Goal: Information Seeking & Learning: Learn about a topic

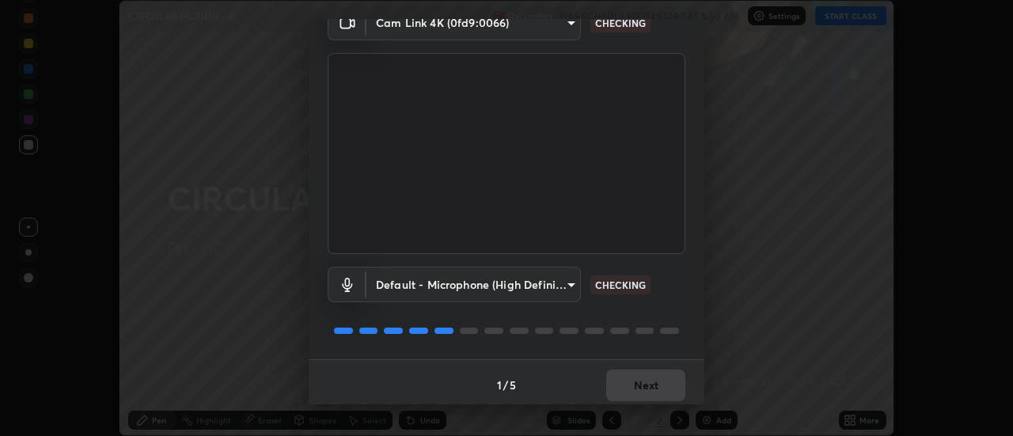
scroll to position [83, 0]
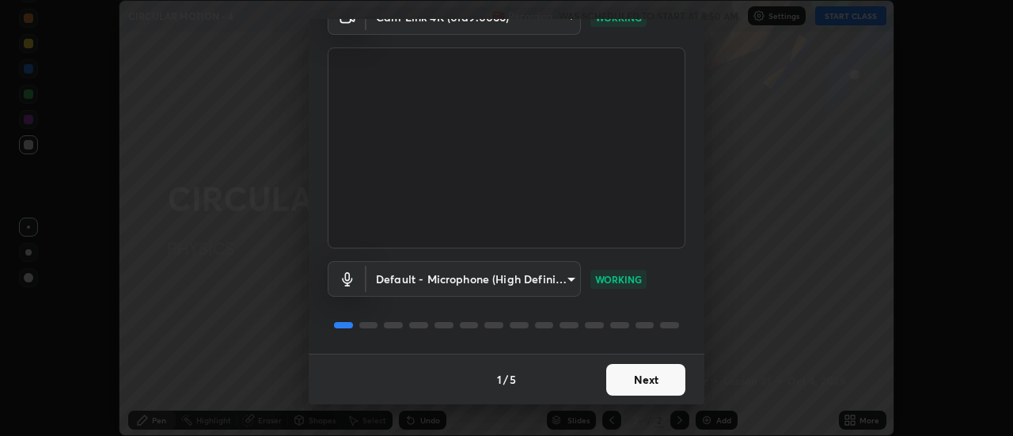
click at [647, 379] on button "Next" at bounding box center [645, 380] width 79 height 32
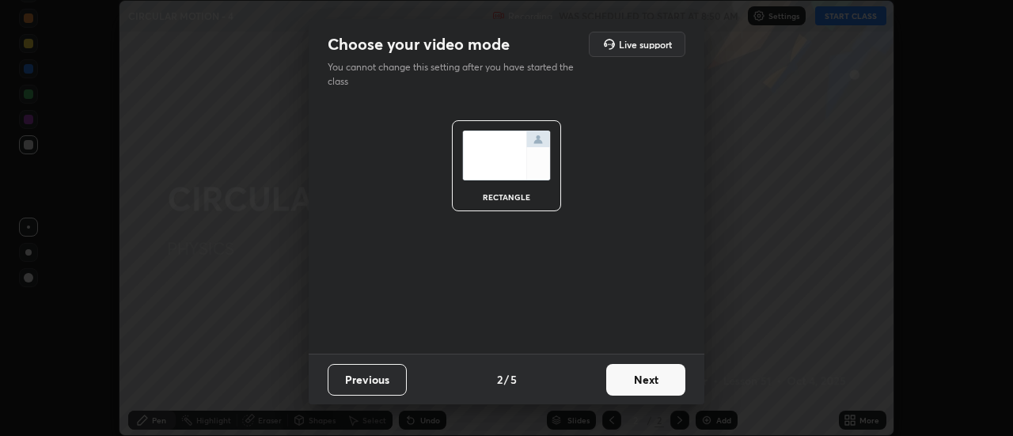
click at [661, 377] on button "Next" at bounding box center [645, 380] width 79 height 32
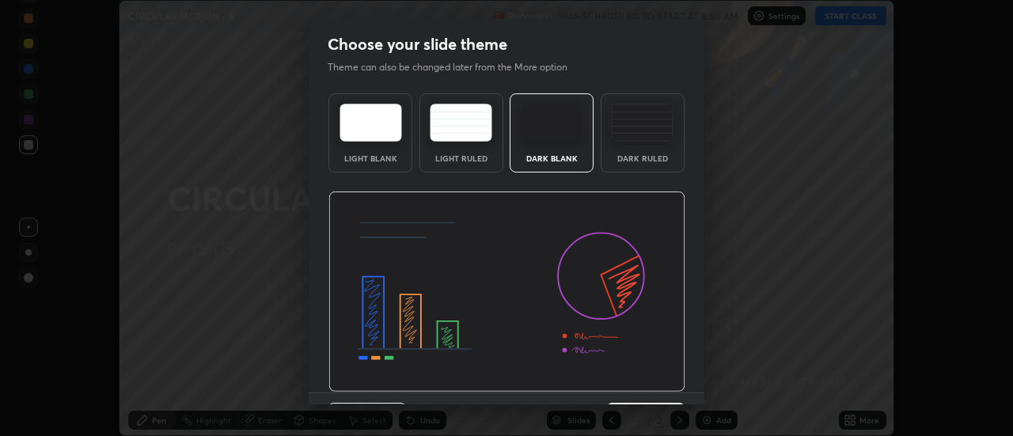
click at [642, 337] on img at bounding box center [506, 291] width 357 height 201
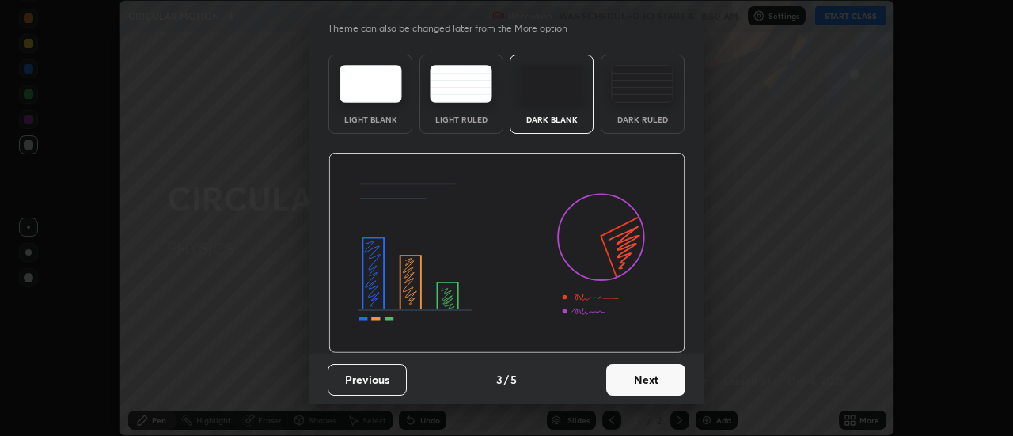
click at [650, 374] on button "Next" at bounding box center [645, 380] width 79 height 32
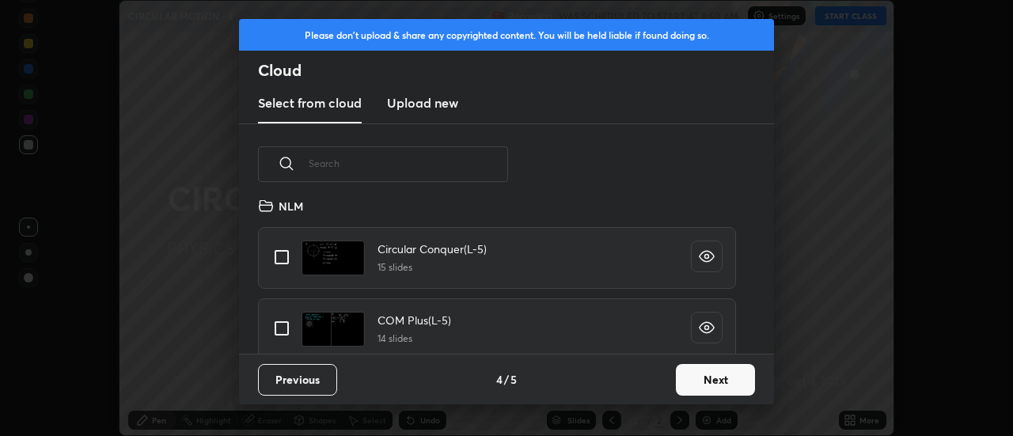
scroll to position [836, 0]
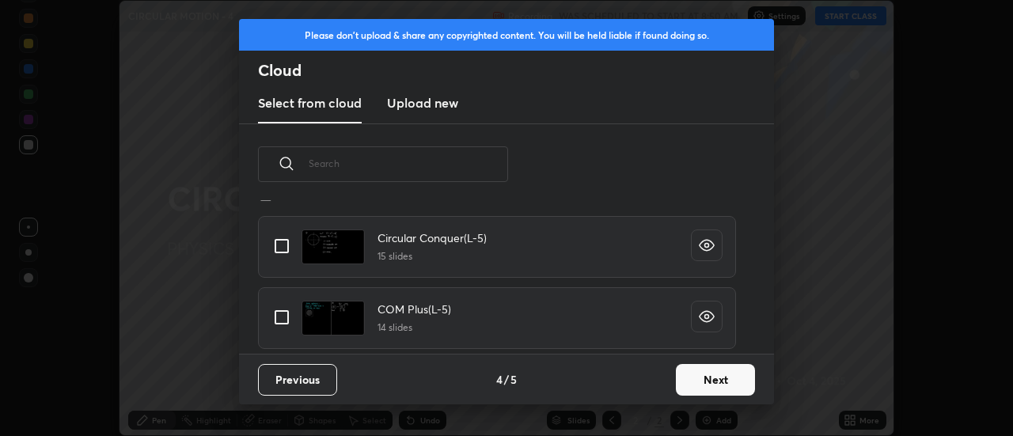
click at [282, 247] on input "grid" at bounding box center [281, 245] width 33 height 33
checkbox input "true"
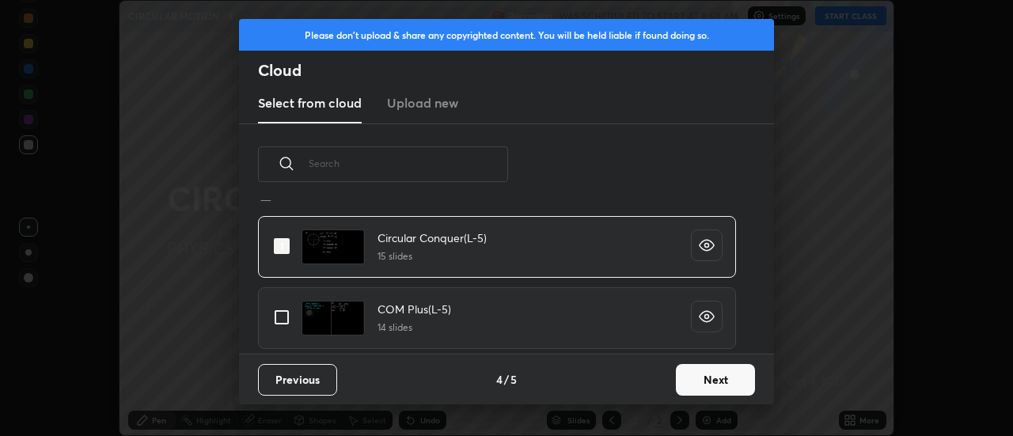
click at [692, 373] on button "Next" at bounding box center [715, 380] width 79 height 32
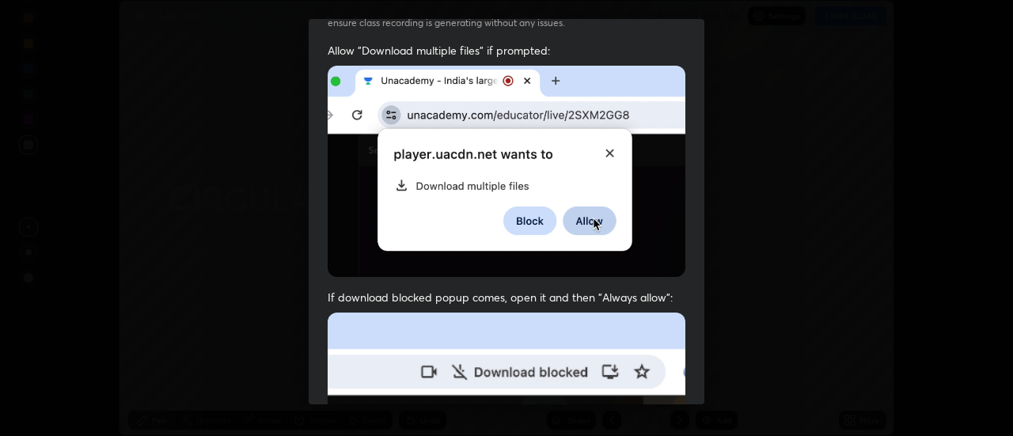
click at [620, 217] on div "Allow "Download multiple files" if prompted: If download blocked popup comes, o…" at bounding box center [507, 376] width 396 height 666
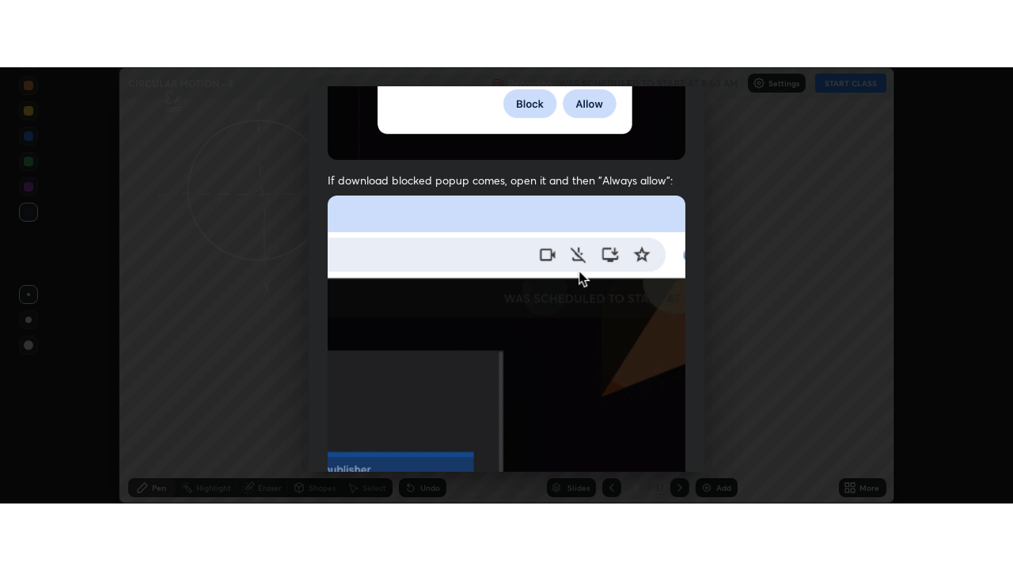
scroll to position [406, 0]
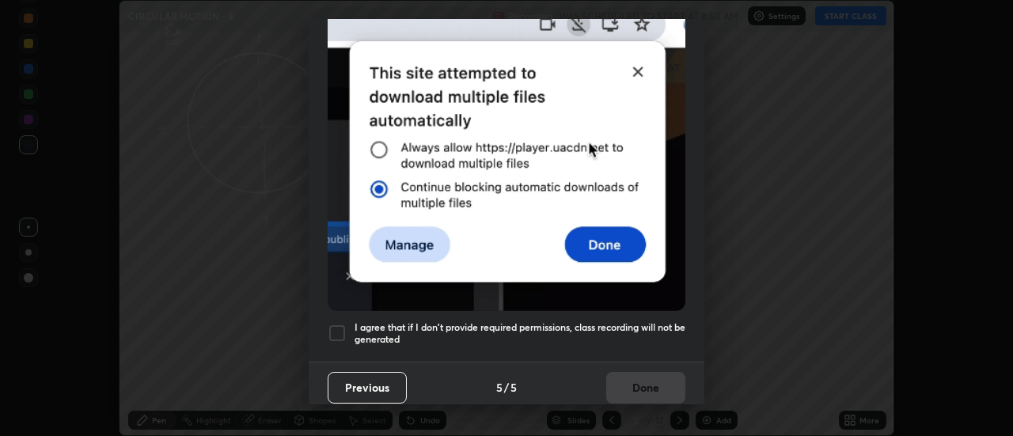
click at [336, 329] on div at bounding box center [337, 333] width 19 height 19
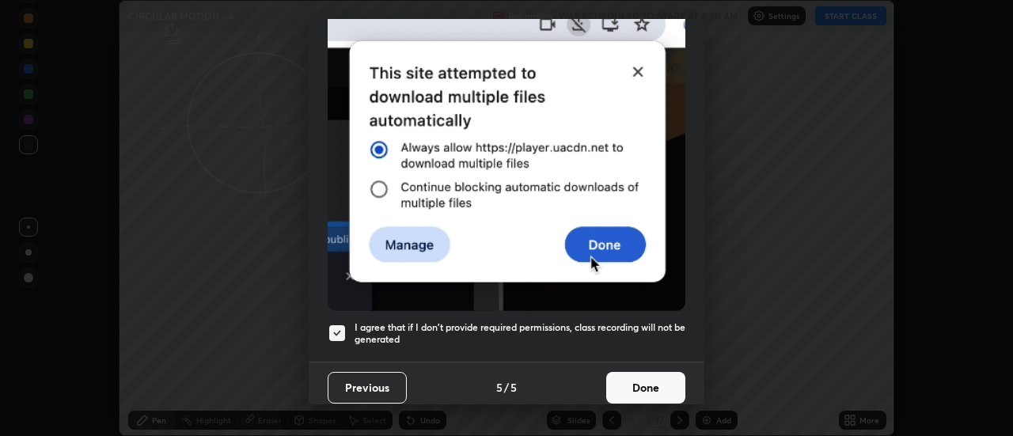
click at [630, 382] on button "Done" at bounding box center [645, 388] width 79 height 32
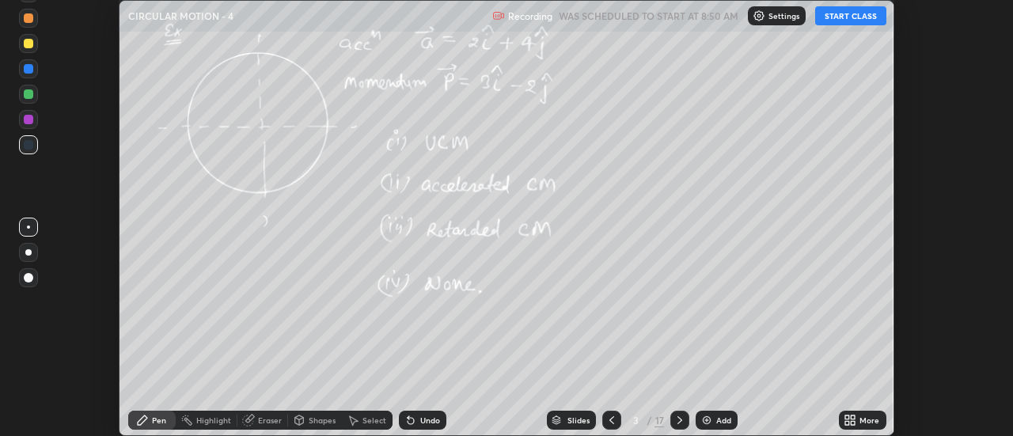
click at [617, 419] on div at bounding box center [611, 420] width 19 height 19
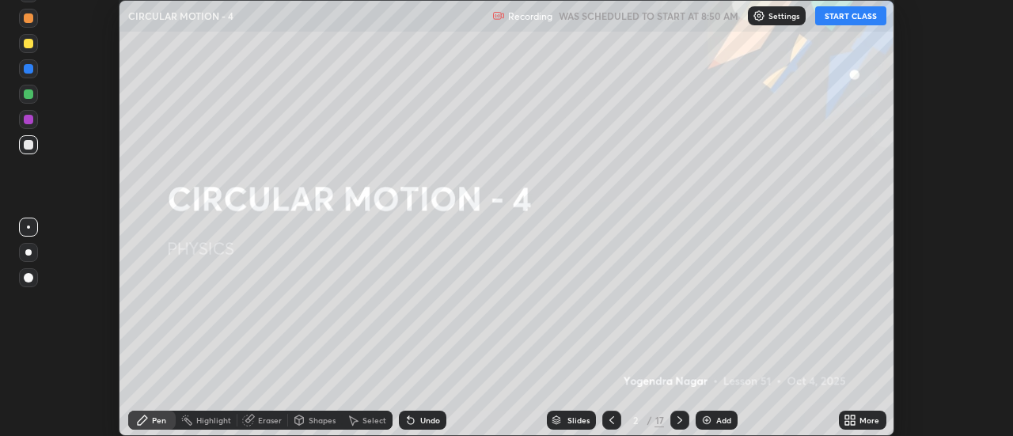
click at [854, 10] on button "START CLASS" at bounding box center [850, 15] width 71 height 19
click at [854, 419] on icon at bounding box center [853, 417] width 4 height 4
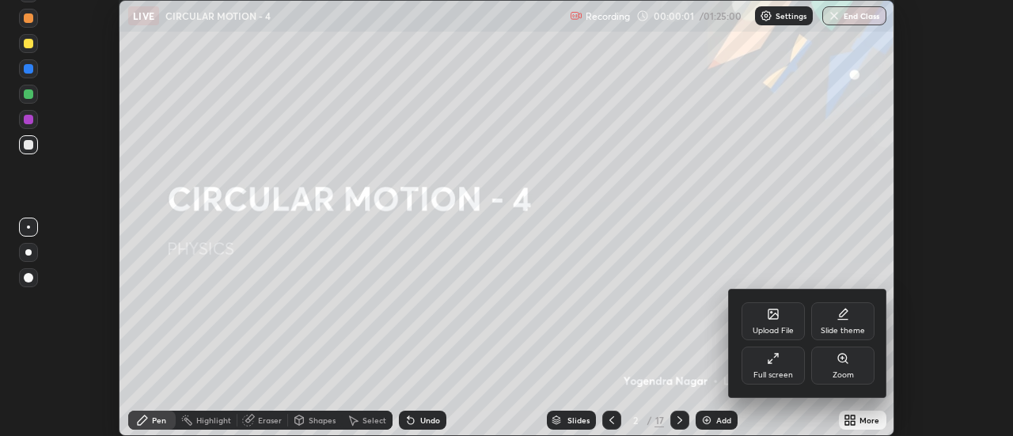
click at [789, 371] on div "Full screen" at bounding box center [773, 375] width 40 height 8
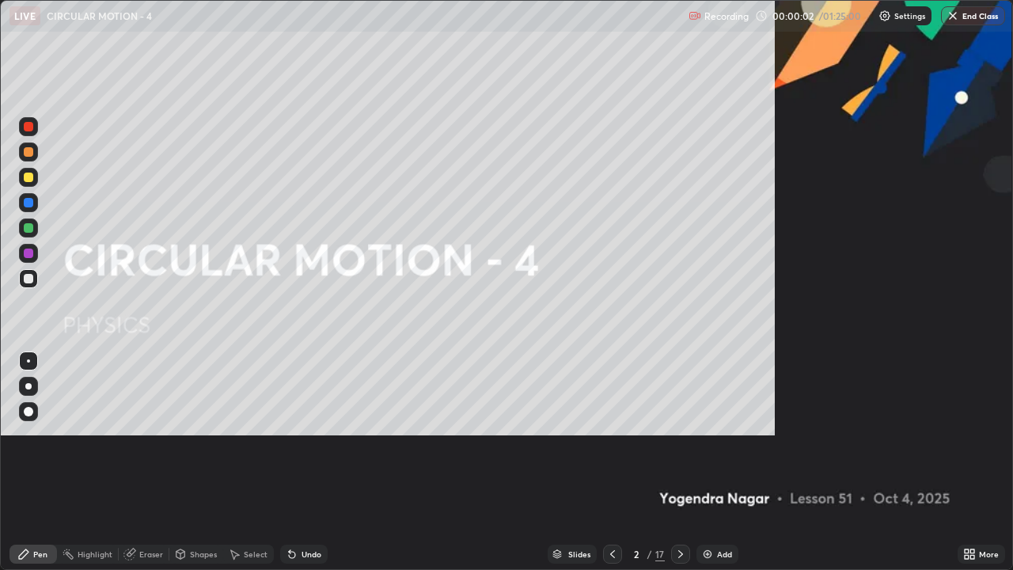
scroll to position [570, 1013]
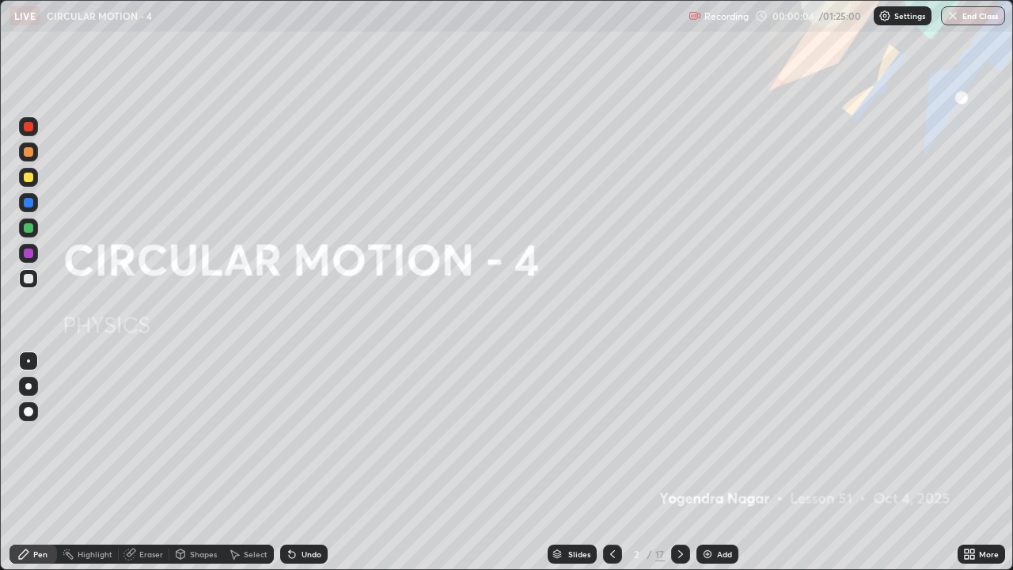
click at [718, 435] on div "Add" at bounding box center [724, 554] width 15 height 8
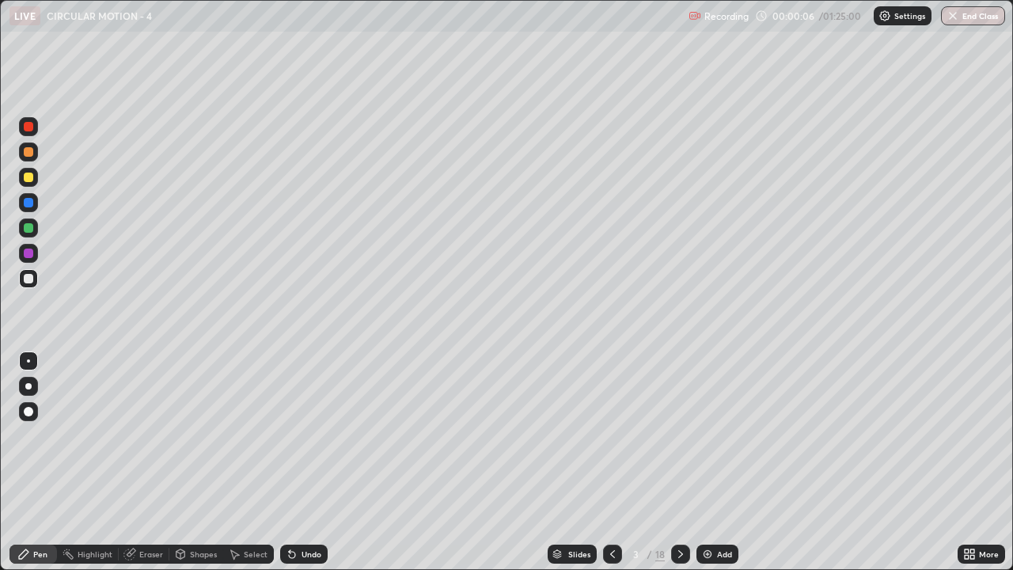
click at [31, 384] on div at bounding box center [28, 386] width 6 height 6
click at [719, 435] on div "Add" at bounding box center [717, 553] width 42 height 19
click at [32, 176] on div at bounding box center [28, 176] width 9 height 9
click at [679, 435] on icon at bounding box center [680, 553] width 13 height 13
click at [320, 435] on div "Undo" at bounding box center [303, 553] width 47 height 19
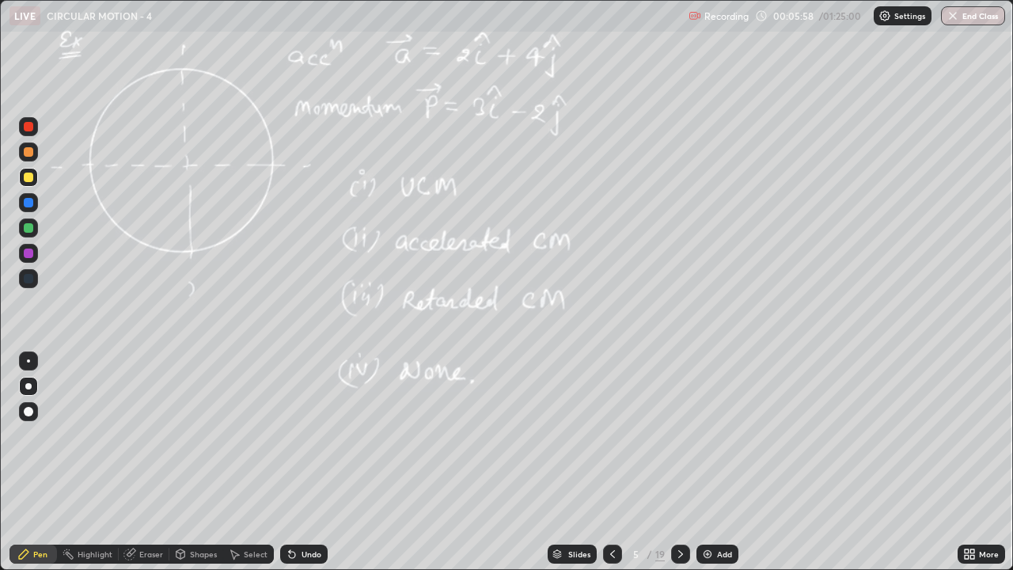
click at [316, 435] on div "Undo" at bounding box center [311, 554] width 20 height 8
click at [611, 435] on icon at bounding box center [612, 553] width 13 height 13
click at [683, 435] on div at bounding box center [680, 553] width 19 height 19
click at [611, 435] on icon at bounding box center [612, 553] width 13 height 13
click at [679, 435] on icon at bounding box center [680, 553] width 13 height 13
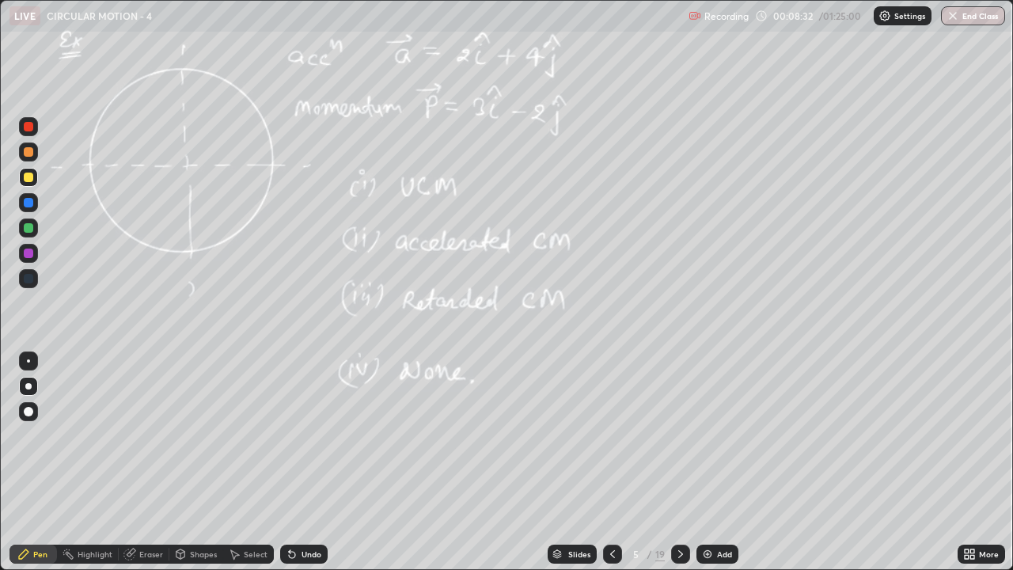
click at [679, 435] on icon at bounding box center [680, 553] width 13 height 13
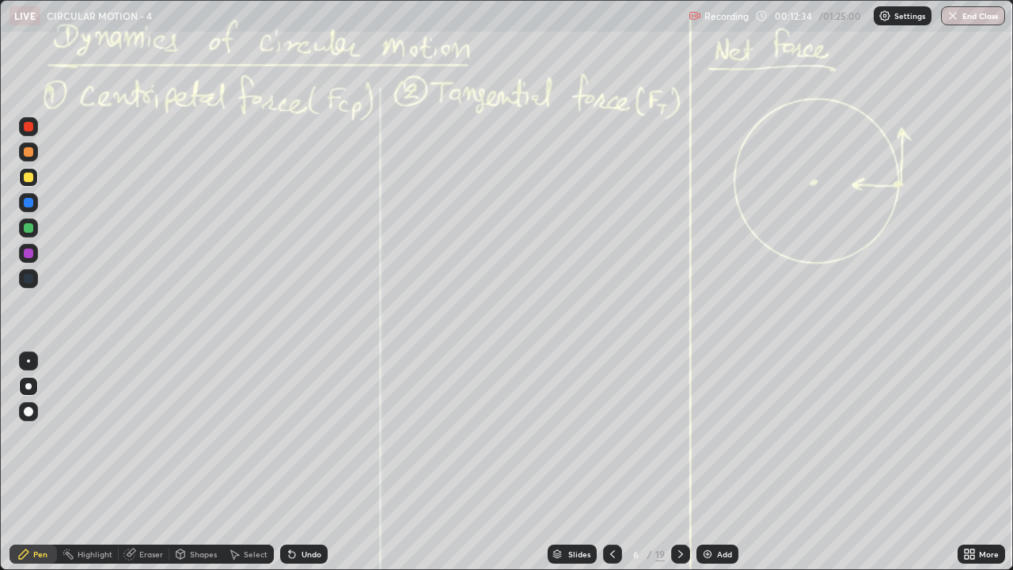
click at [678, 435] on icon at bounding box center [680, 554] width 5 height 8
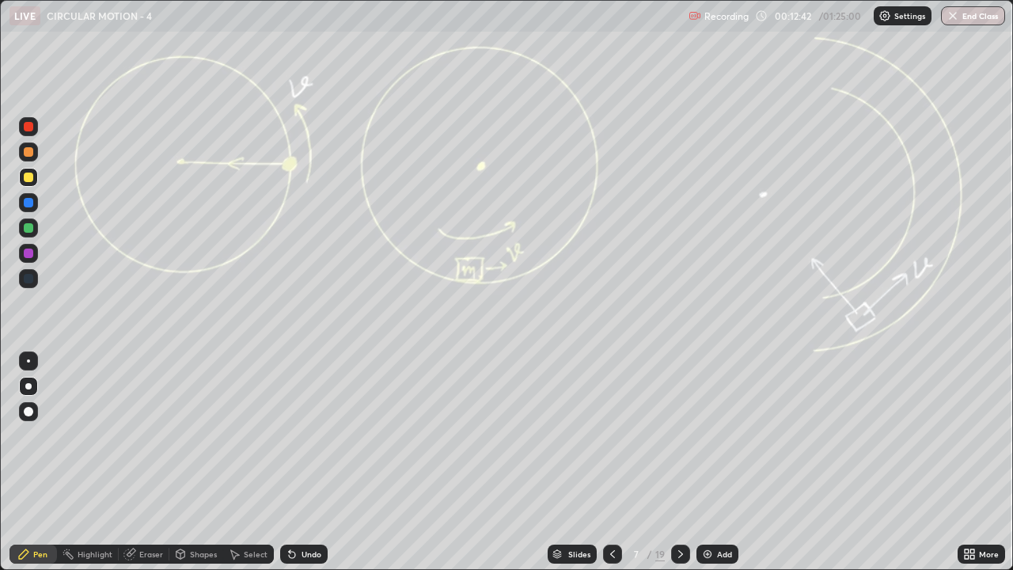
click at [37, 157] on div at bounding box center [28, 151] width 19 height 19
click at [31, 229] on div at bounding box center [28, 227] width 9 height 9
click at [724, 435] on div "Add" at bounding box center [724, 554] width 15 height 8
click at [610, 435] on icon at bounding box center [611, 553] width 13 height 13
click at [679, 435] on icon at bounding box center [681, 554] width 5 height 8
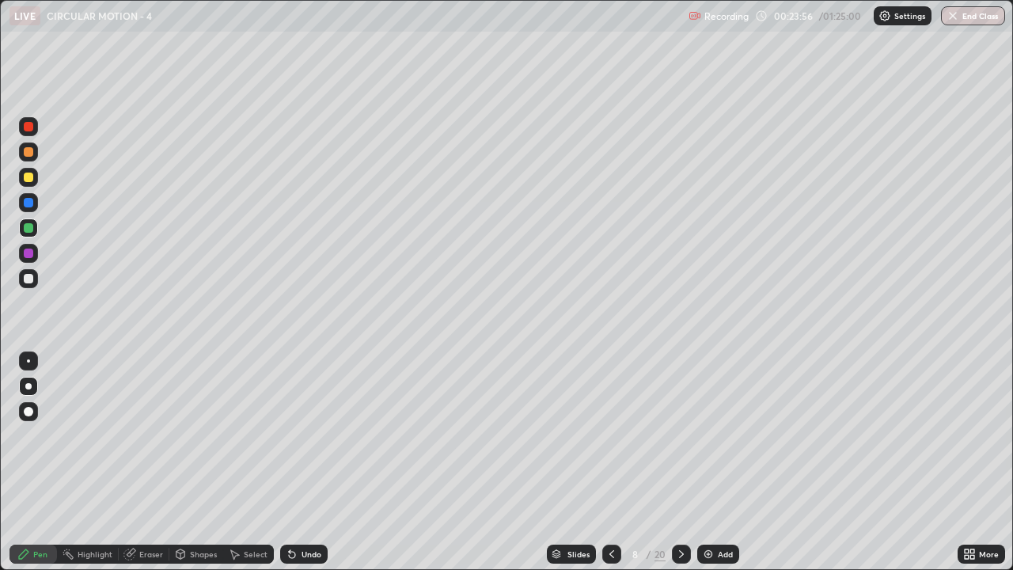
click at [681, 435] on icon at bounding box center [681, 553] width 13 height 13
click at [679, 435] on icon at bounding box center [681, 553] width 13 height 13
click at [971, 435] on icon at bounding box center [972, 551] width 4 height 4
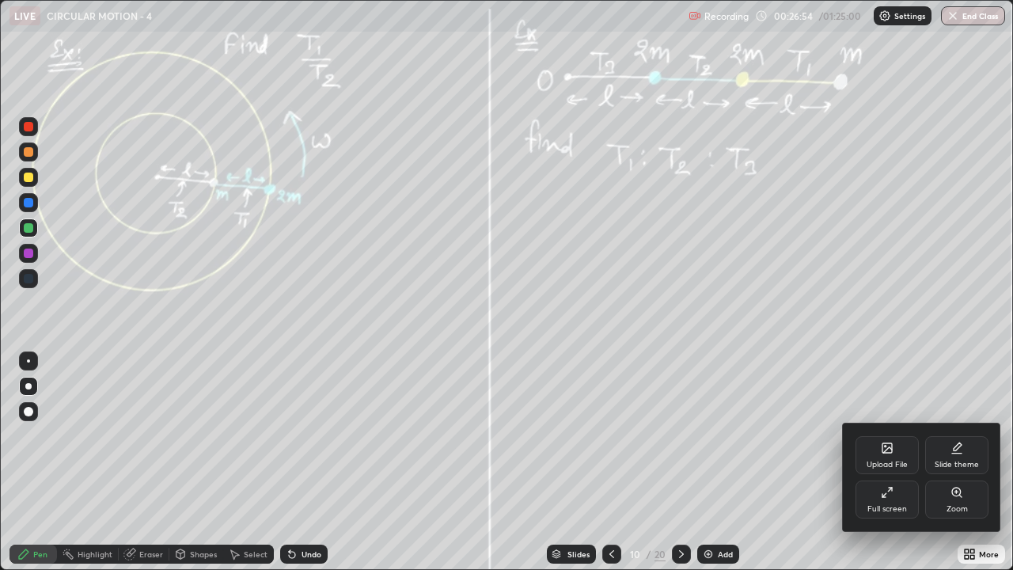
click at [967, 435] on div "Zoom" at bounding box center [956, 499] width 63 height 38
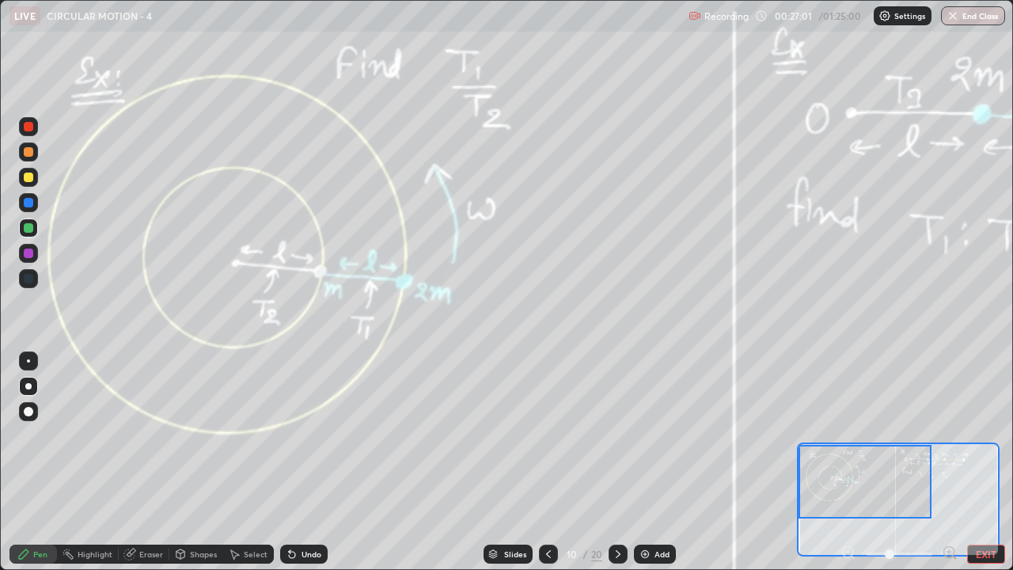
click at [29, 177] on div at bounding box center [28, 176] width 9 height 9
click at [316, 435] on div "Undo" at bounding box center [311, 554] width 20 height 8
click at [990, 435] on button "EXIT" at bounding box center [986, 553] width 38 height 19
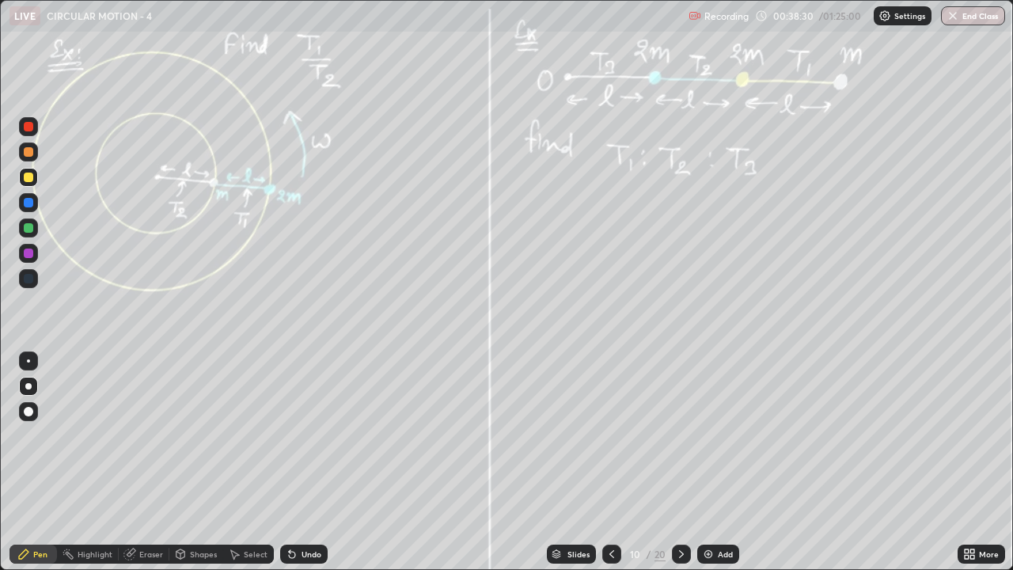
click at [672, 435] on div at bounding box center [681, 553] width 19 height 19
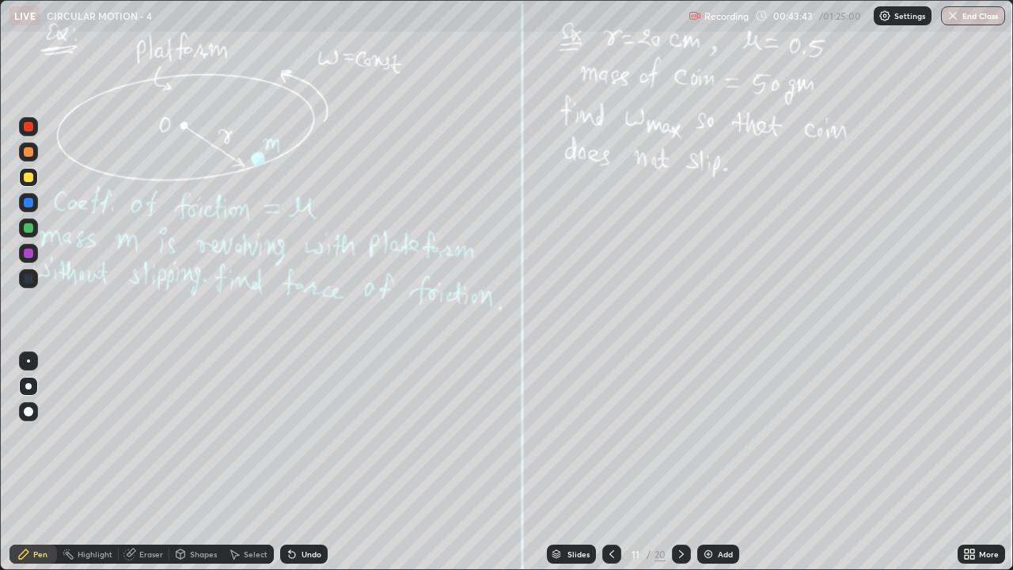
click at [323, 435] on div "Undo" at bounding box center [303, 553] width 47 height 19
click at [316, 435] on div "Undo" at bounding box center [303, 553] width 47 height 19
click at [311, 435] on div "Undo" at bounding box center [311, 554] width 20 height 8
click at [320, 435] on div "Undo" at bounding box center [303, 553] width 47 height 19
click at [680, 435] on icon at bounding box center [681, 554] width 5 height 8
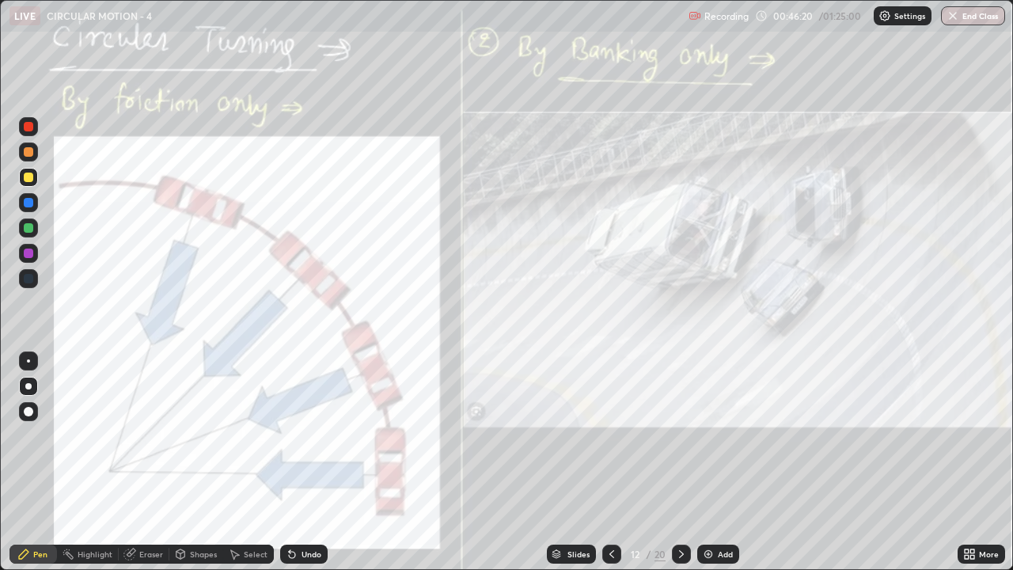
click at [320, 435] on div "Undo" at bounding box center [303, 553] width 47 height 19
click at [678, 435] on icon at bounding box center [681, 553] width 13 height 13
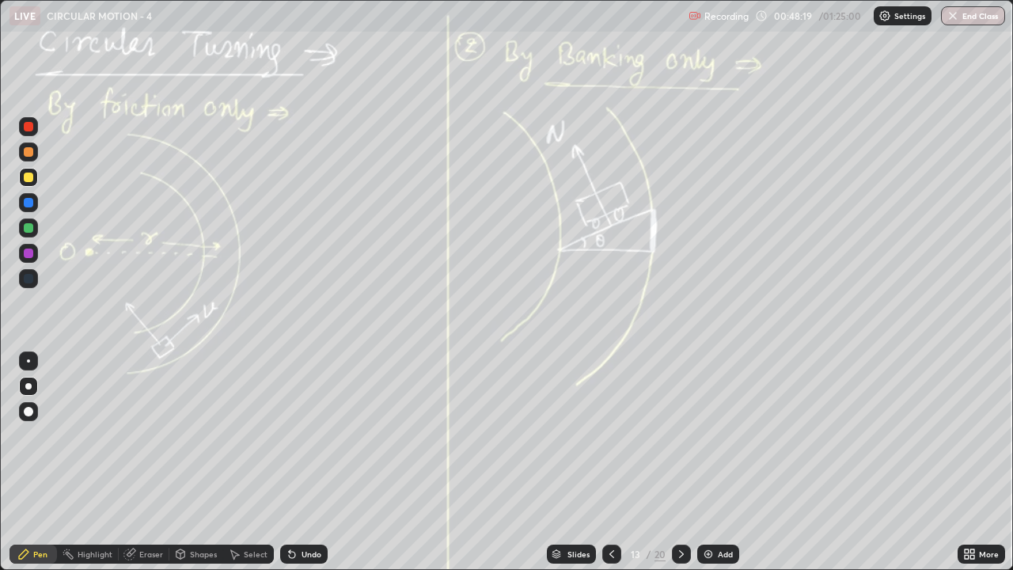
click at [312, 435] on div "Undo" at bounding box center [311, 554] width 20 height 8
click at [313, 435] on div "Undo" at bounding box center [303, 553] width 47 height 19
click at [316, 435] on div "Undo" at bounding box center [303, 553] width 47 height 19
click at [313, 435] on div "Undo" at bounding box center [303, 553] width 47 height 19
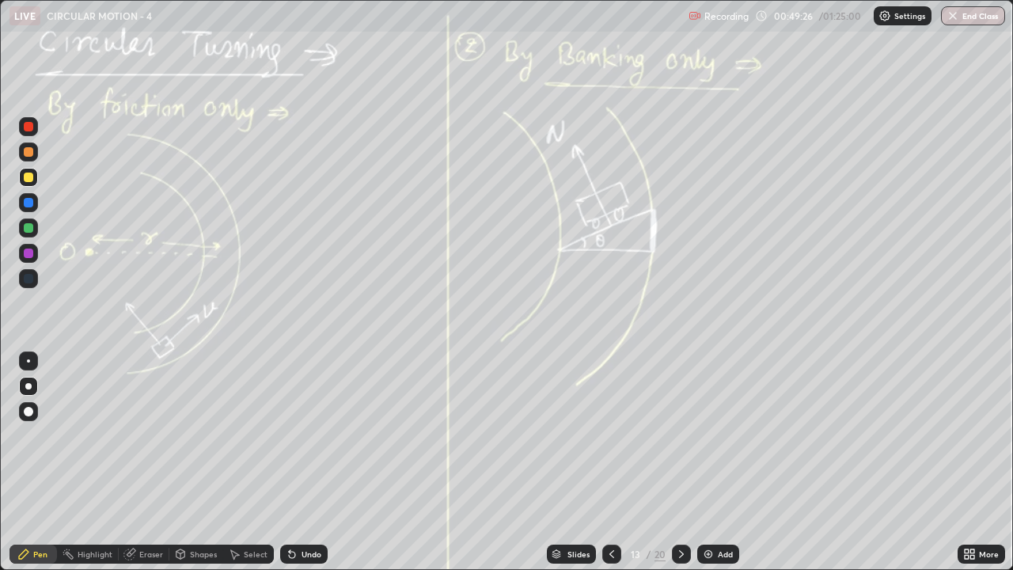
click at [315, 435] on div "Undo" at bounding box center [311, 554] width 20 height 8
click at [318, 435] on div "Undo" at bounding box center [311, 554] width 20 height 8
click at [315, 435] on div "Undo" at bounding box center [311, 554] width 20 height 8
click at [314, 435] on div "Undo" at bounding box center [303, 553] width 47 height 19
click at [715, 435] on div "Add" at bounding box center [718, 553] width 42 height 19
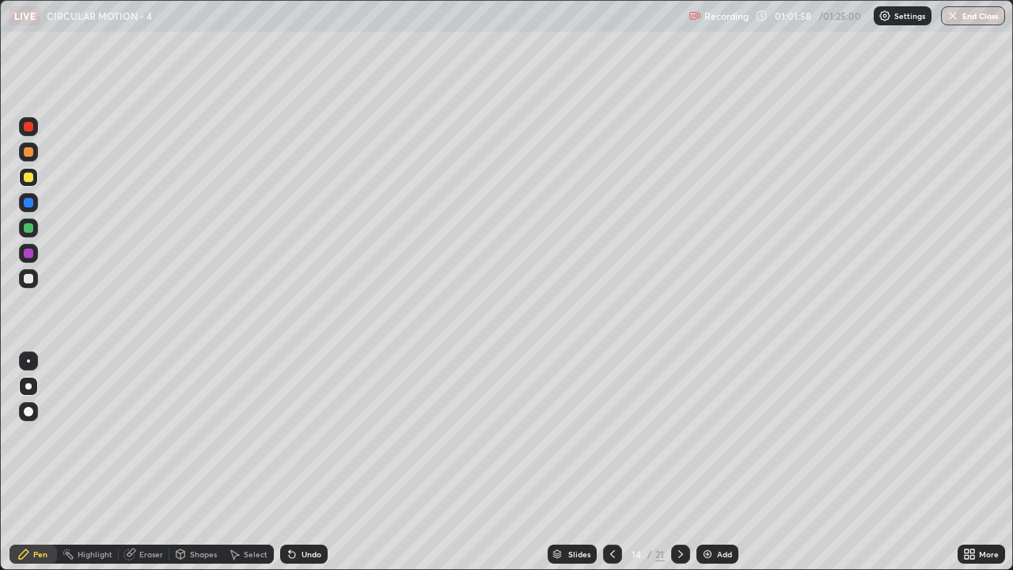
click at [679, 435] on icon at bounding box center [680, 553] width 13 height 13
click at [678, 435] on icon at bounding box center [680, 554] width 5 height 8
click at [679, 435] on icon at bounding box center [680, 553] width 13 height 13
click at [305, 435] on div "Undo" at bounding box center [303, 553] width 47 height 19
click at [312, 435] on div "Undo" at bounding box center [311, 554] width 20 height 8
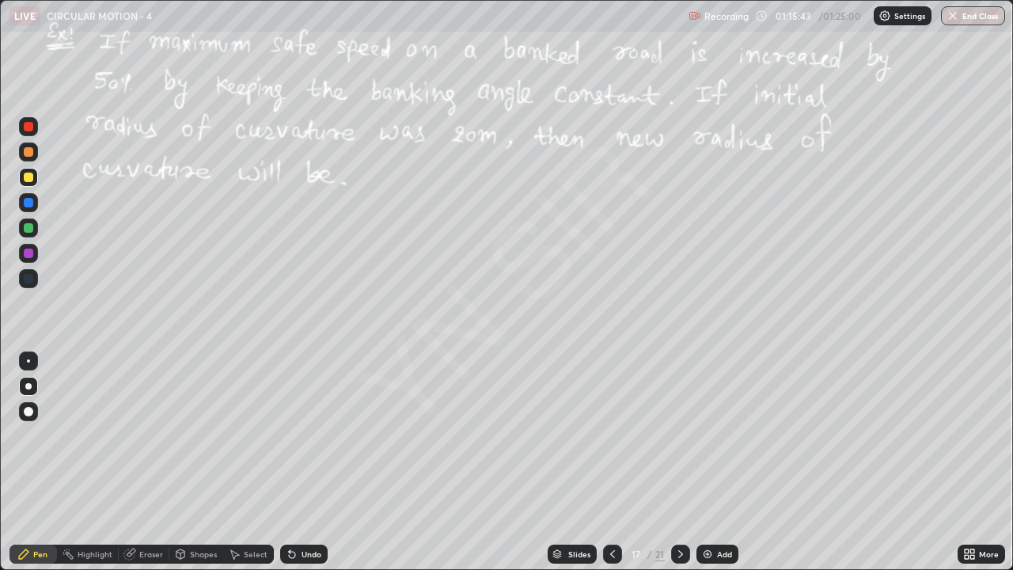
click at [680, 435] on icon at bounding box center [680, 554] width 5 height 8
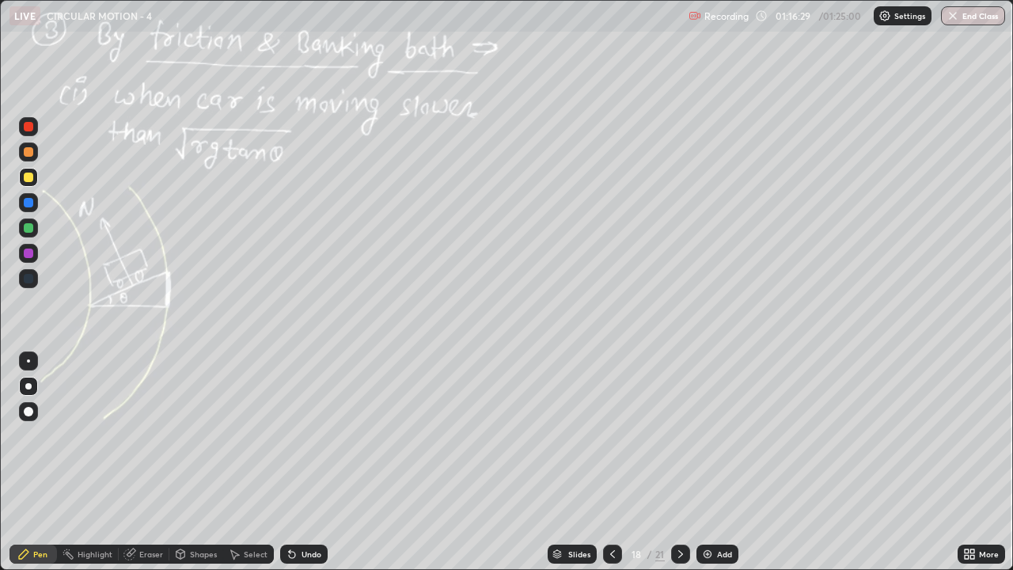
click at [308, 435] on div "Undo" at bounding box center [311, 554] width 20 height 8
click at [307, 435] on div "Undo" at bounding box center [311, 554] width 20 height 8
click at [305, 435] on div "Undo" at bounding box center [311, 554] width 20 height 8
click at [679, 435] on icon at bounding box center [680, 553] width 13 height 13
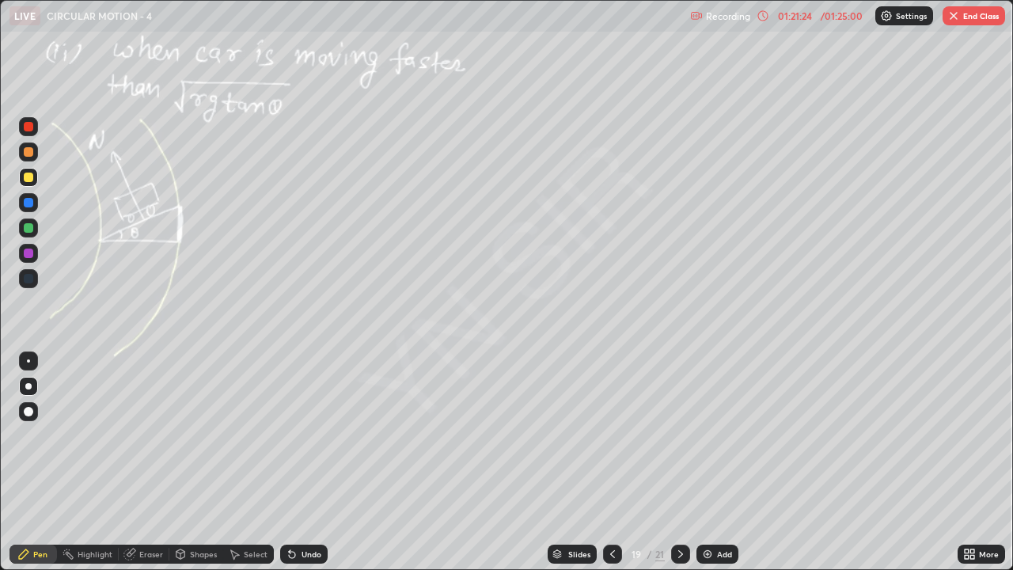
click at [615, 435] on icon at bounding box center [612, 553] width 13 height 13
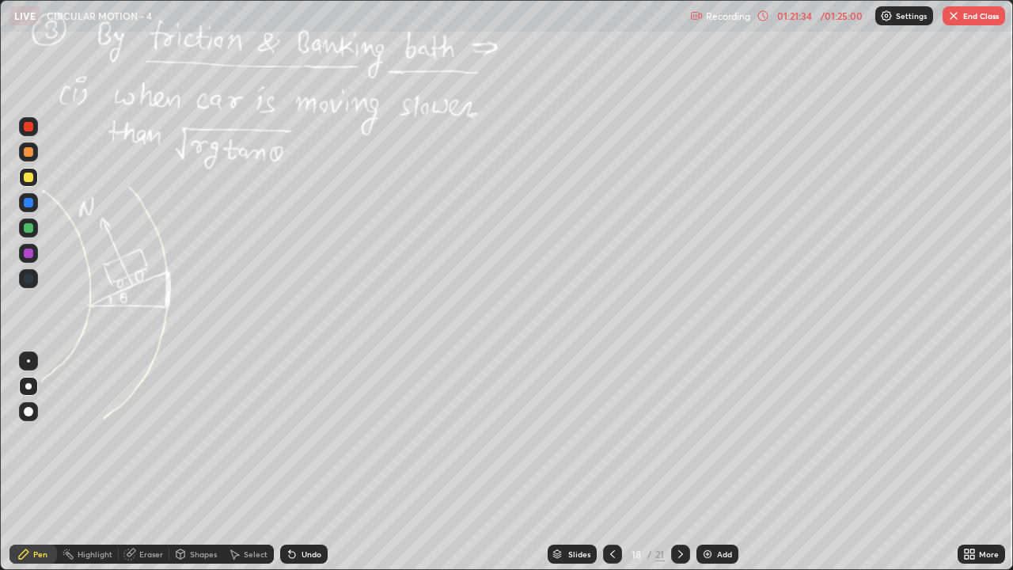
click at [679, 435] on icon at bounding box center [680, 553] width 13 height 13
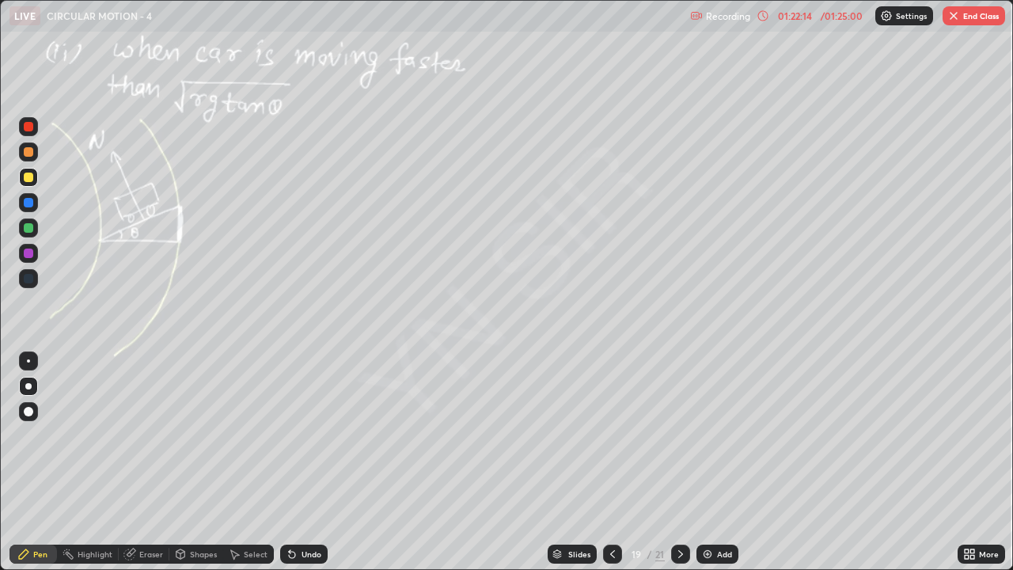
click at [322, 435] on div "Undo" at bounding box center [303, 553] width 47 height 19
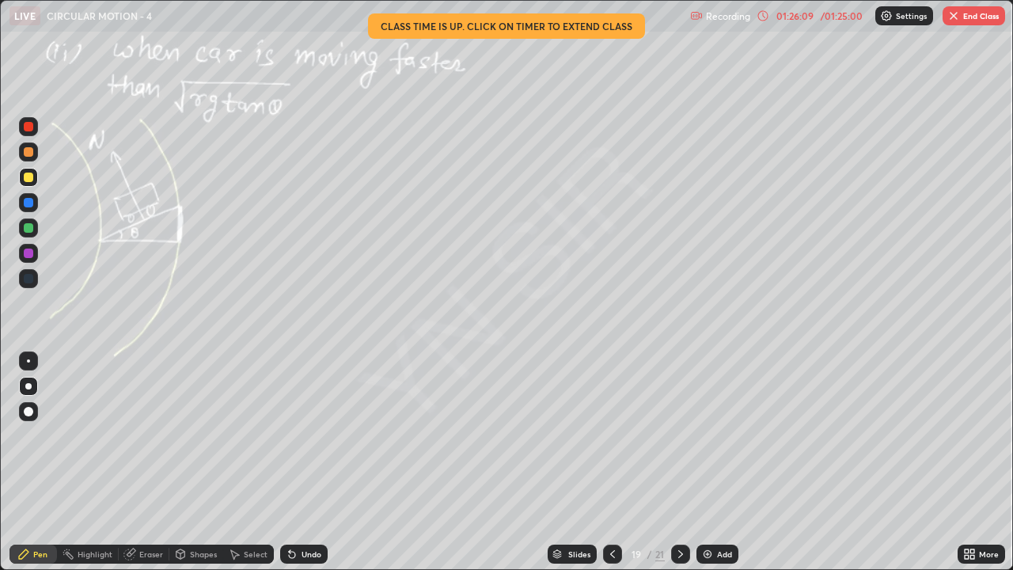
click at [957, 16] on img "button" at bounding box center [953, 15] width 13 height 13
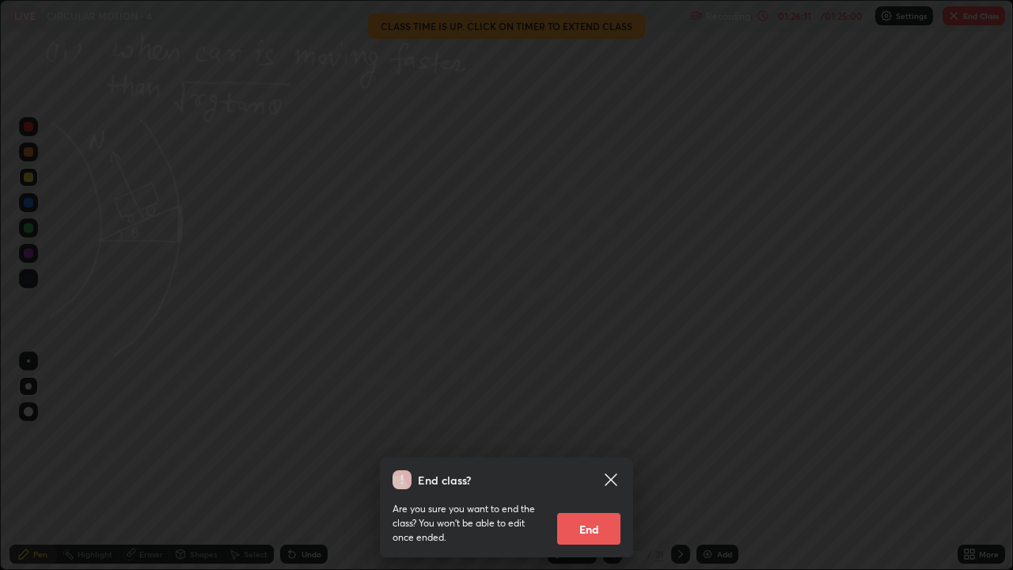
click at [594, 435] on button "End" at bounding box center [588, 529] width 63 height 32
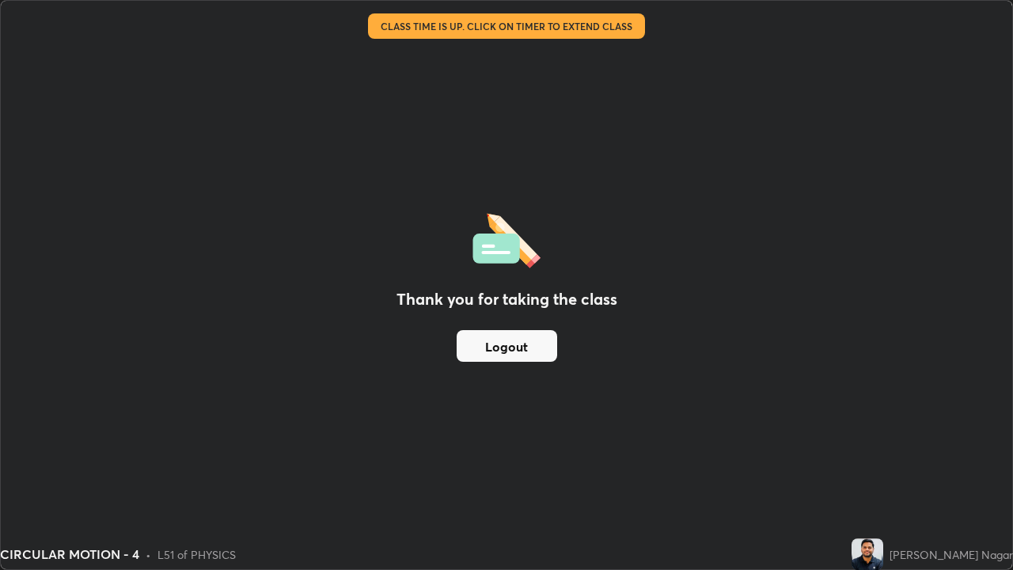
click at [535, 344] on button "Logout" at bounding box center [506, 346] width 100 height 32
